Goal: Book appointment/travel/reservation

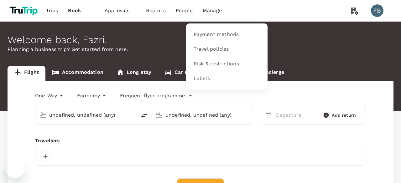
type input "roundtrip"
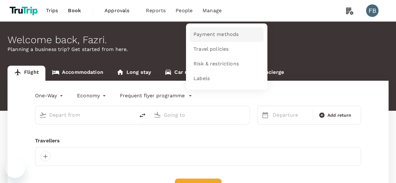
type input "Sofia (SOF)"
type input "Amsterdam Schiphol (AMS)"
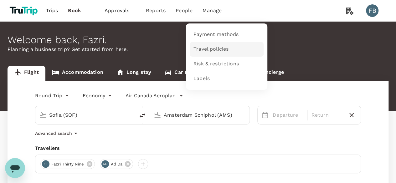
click at [209, 46] on span "Travel policies" at bounding box center [210, 49] width 35 height 7
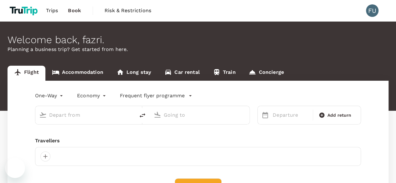
click at [99, 69] on link "Accommodation" at bounding box center [77, 73] width 64 height 15
